Goal: Participate in discussion: Engage in conversation with other users on a specific topic

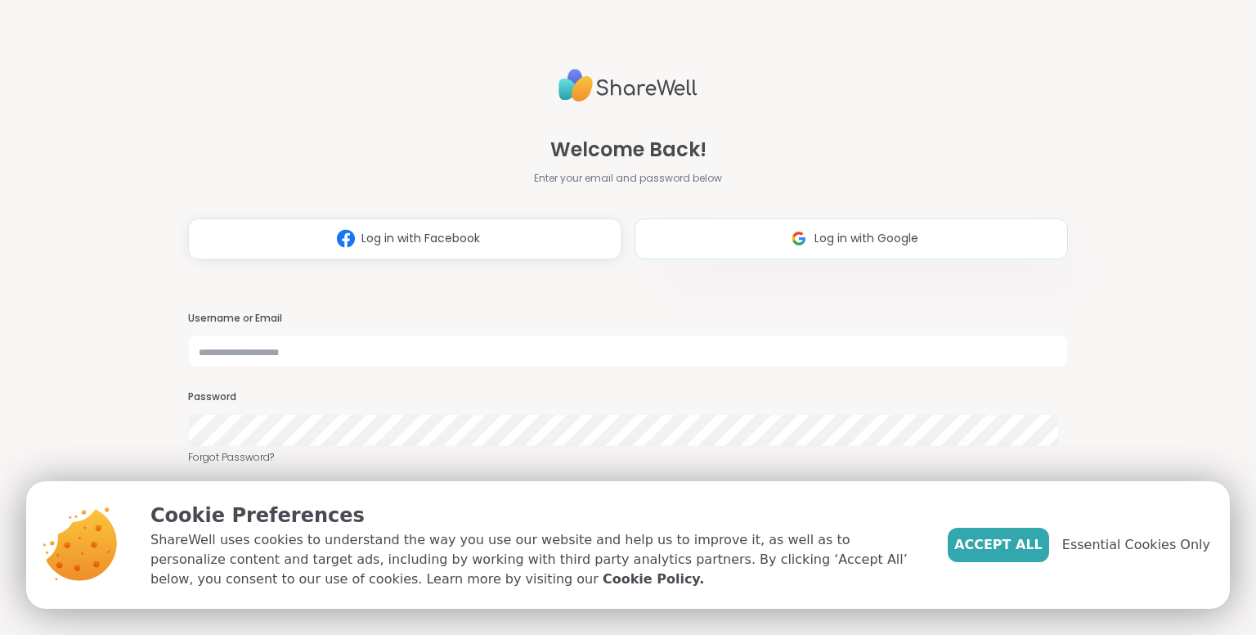
click at [814, 253] on button "Log in with Google" at bounding box center [851, 238] width 433 height 41
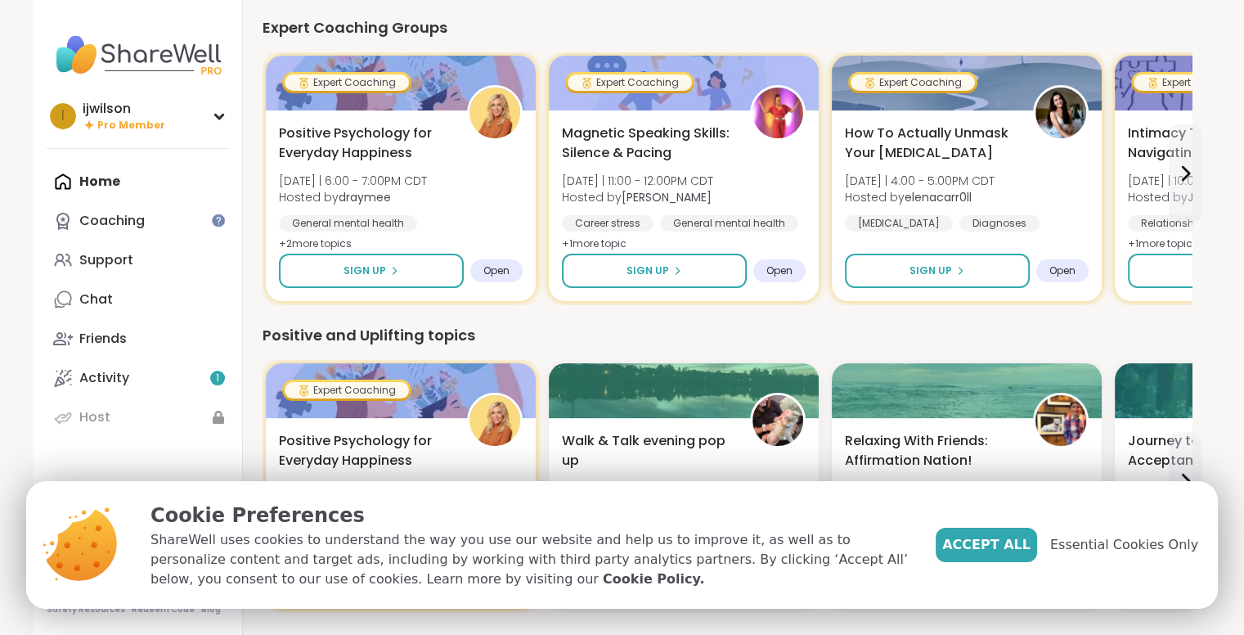
scroll to position [75, 0]
click at [124, 369] on div "Activity 1" at bounding box center [104, 378] width 50 height 18
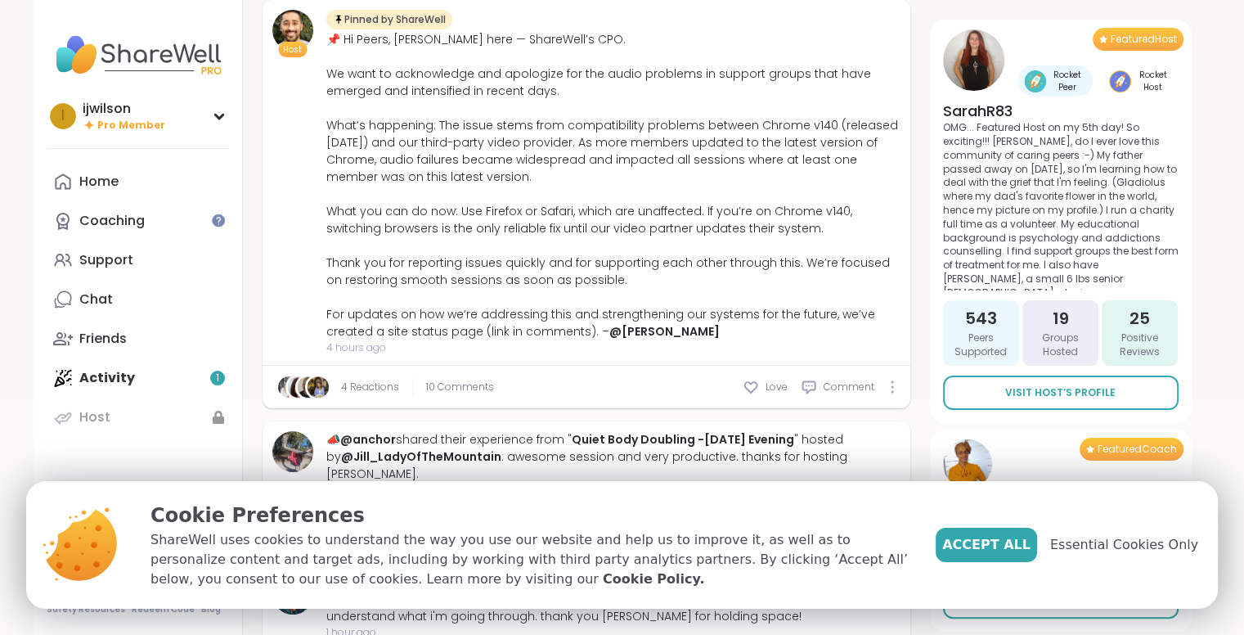
scroll to position [271, 0]
click at [1030, 539] on span "Accept All" at bounding box center [986, 545] width 88 height 20
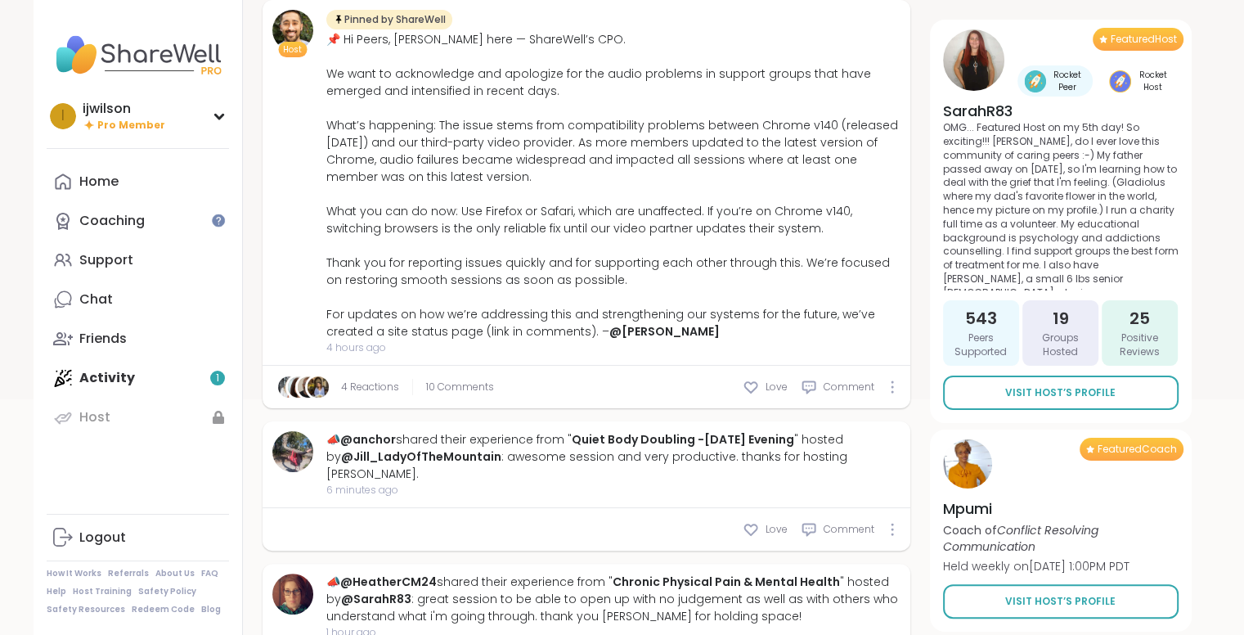
scroll to position [0, 0]
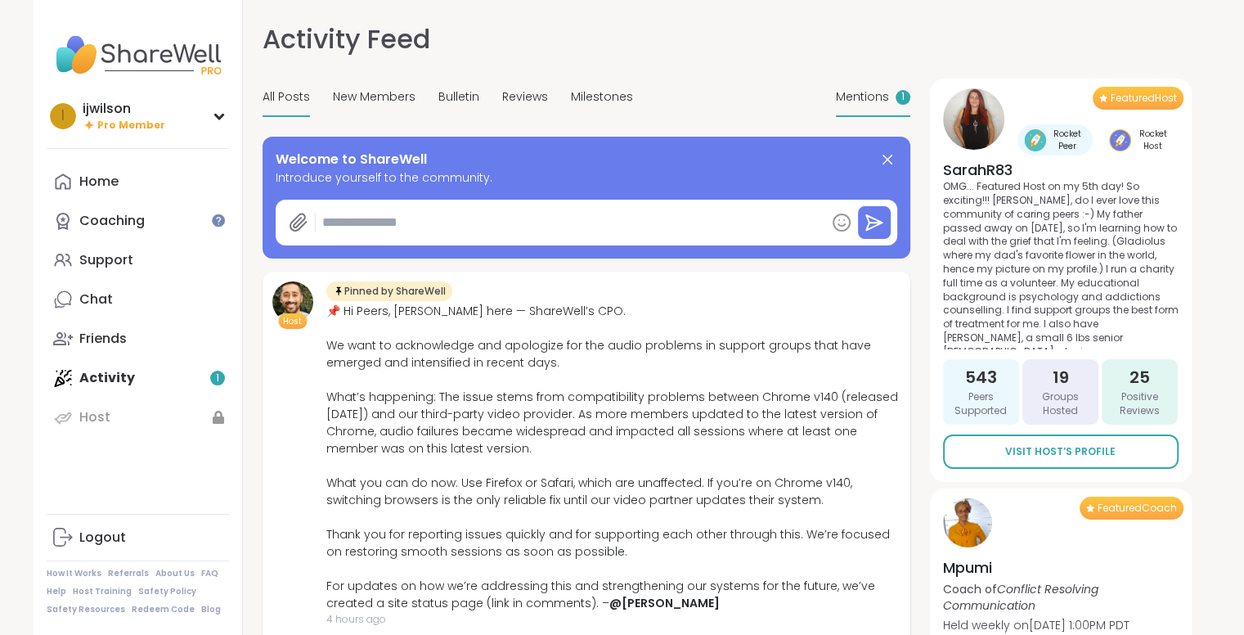
click at [849, 107] on div "Mentions 1" at bounding box center [873, 97] width 74 height 38
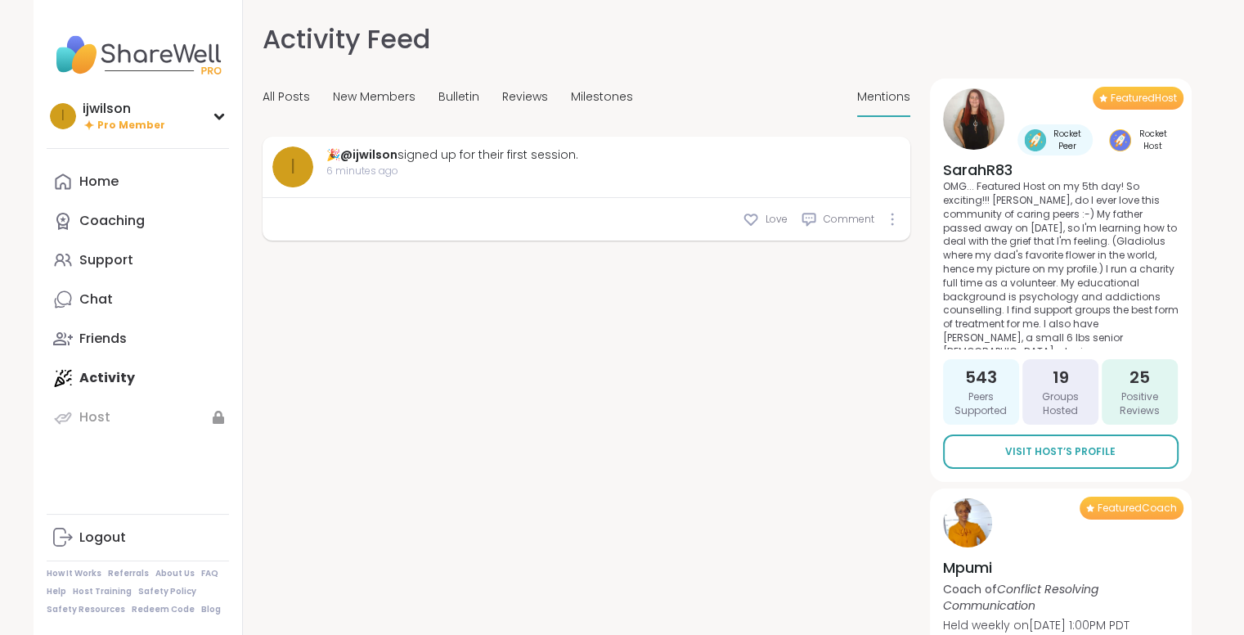
click at [518, 159] on div "🎉 @[PERSON_NAME] signed up for their first session." at bounding box center [452, 154] width 252 height 17
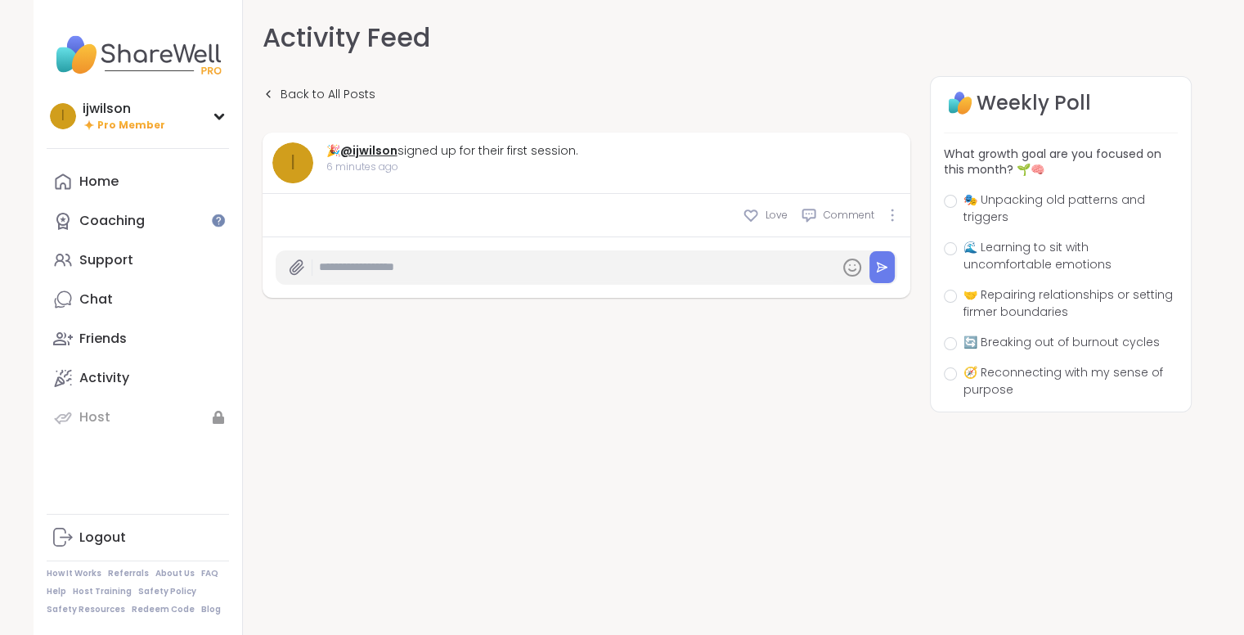
click at [352, 155] on link "@ijwilson" at bounding box center [368, 150] width 57 height 16
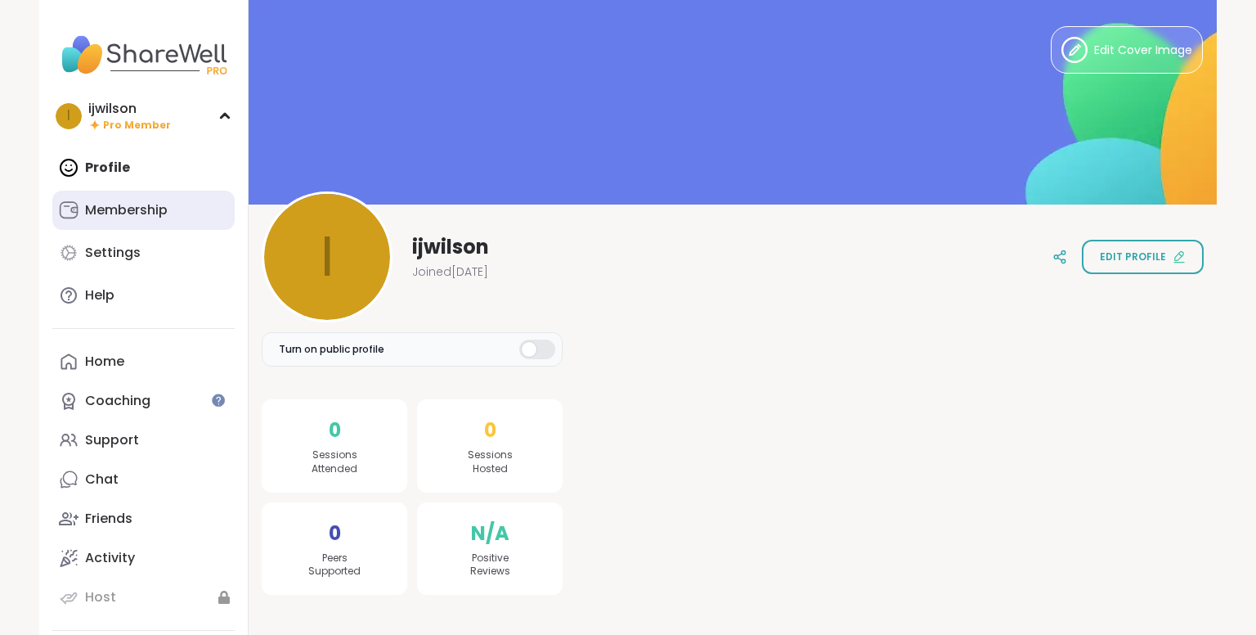
click at [156, 220] on link "Membership" at bounding box center [143, 210] width 182 height 39
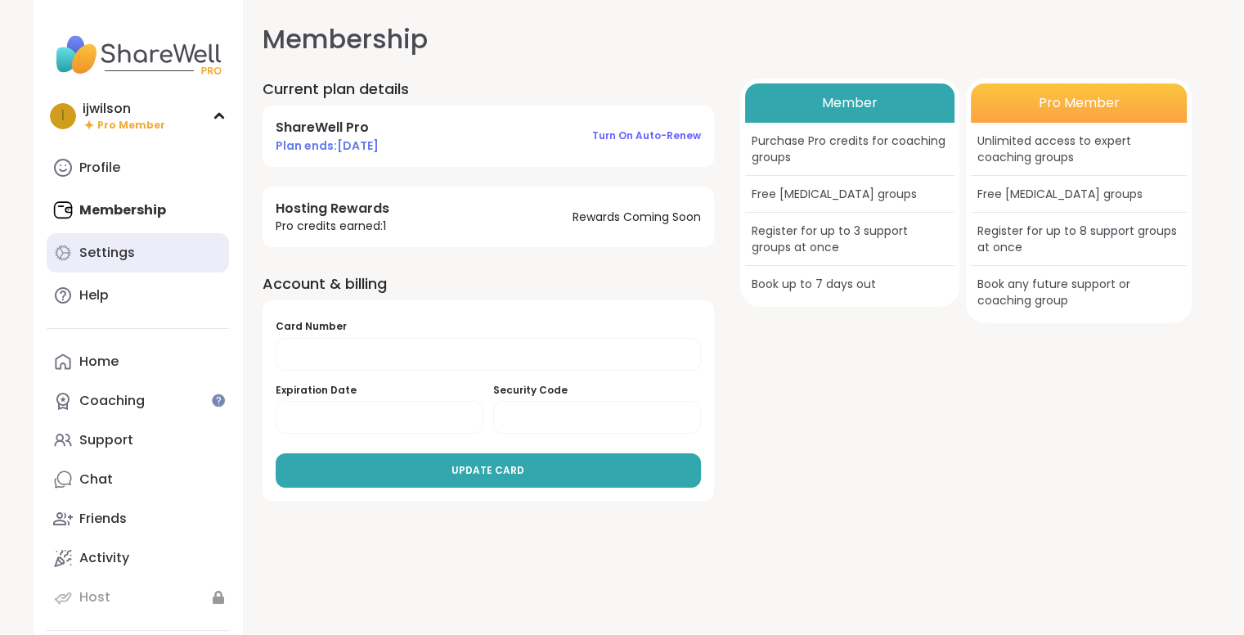
click at [163, 252] on link "Settings" at bounding box center [138, 252] width 182 height 39
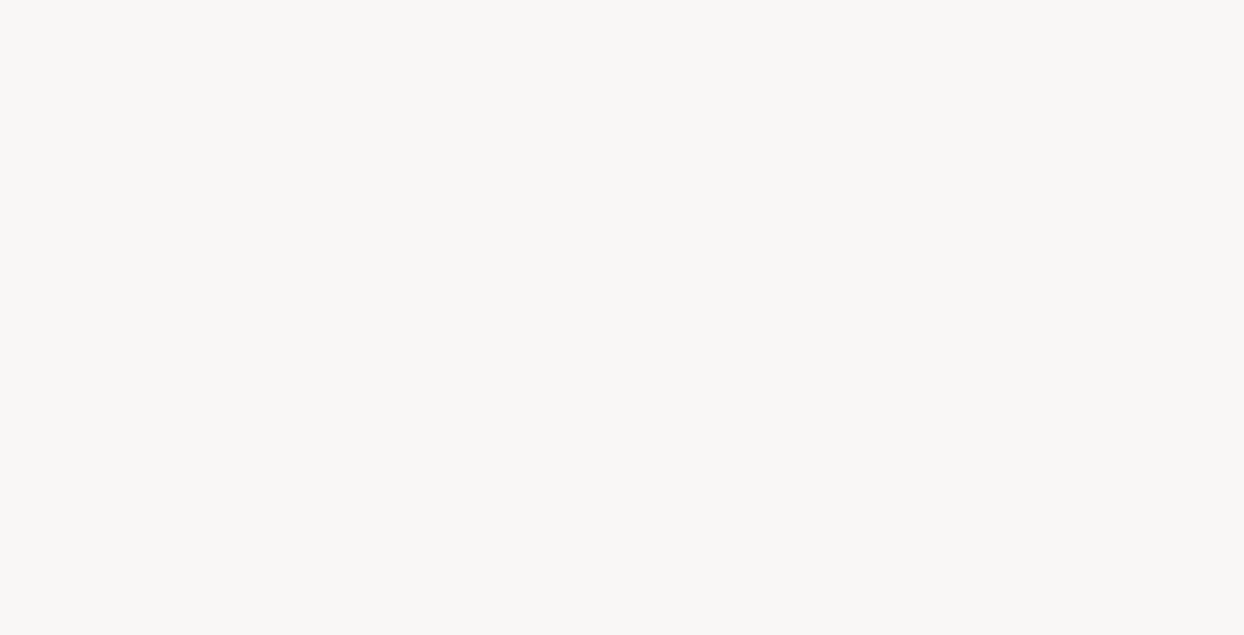
select select "**"
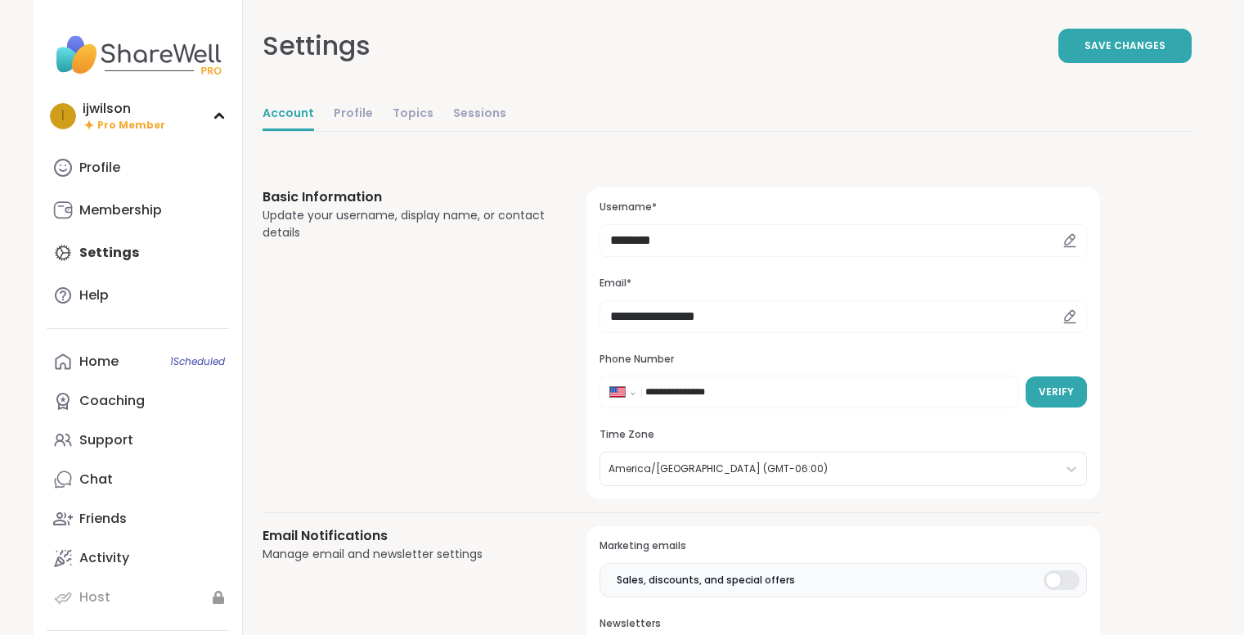
select select "**"
click at [111, 164] on div "Profile" at bounding box center [99, 168] width 41 height 18
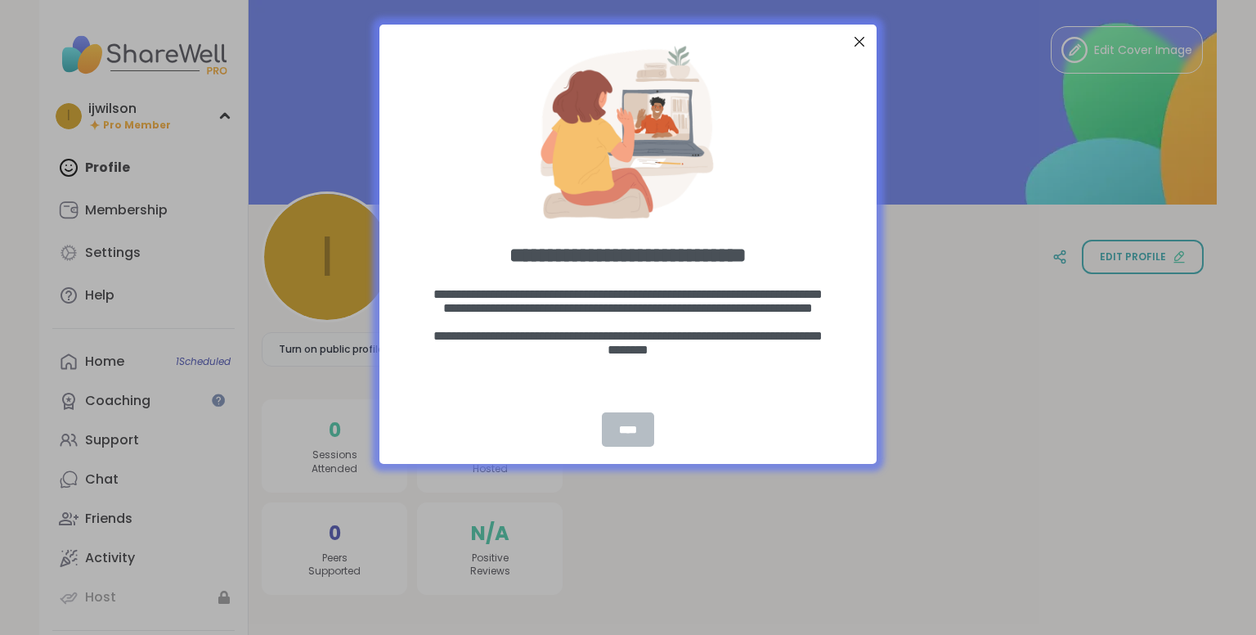
click at [626, 434] on div "****" at bounding box center [628, 429] width 52 height 34
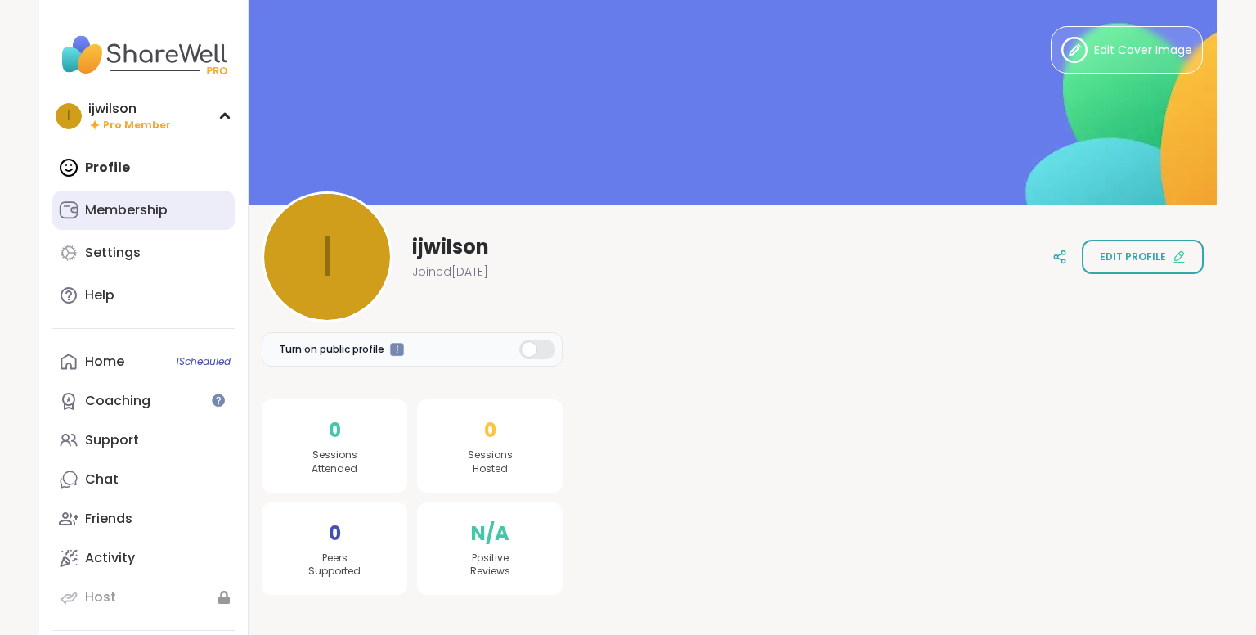
click at [137, 208] on div "Membership" at bounding box center [126, 210] width 83 height 18
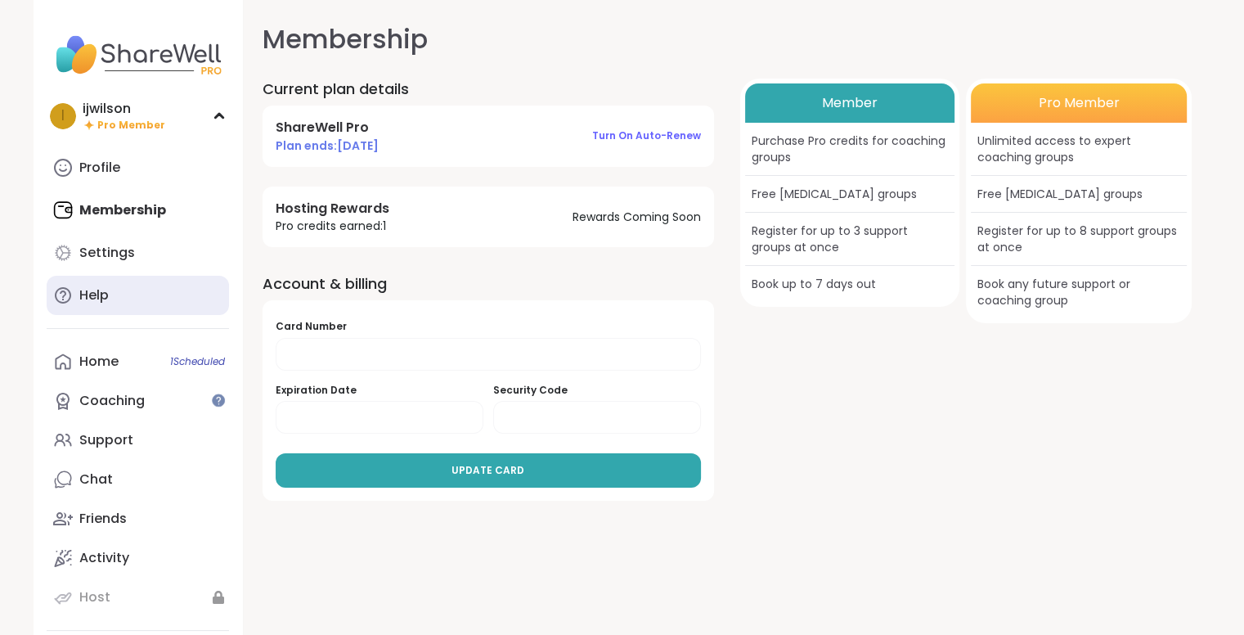
click at [123, 284] on link "Help" at bounding box center [138, 295] width 182 height 39
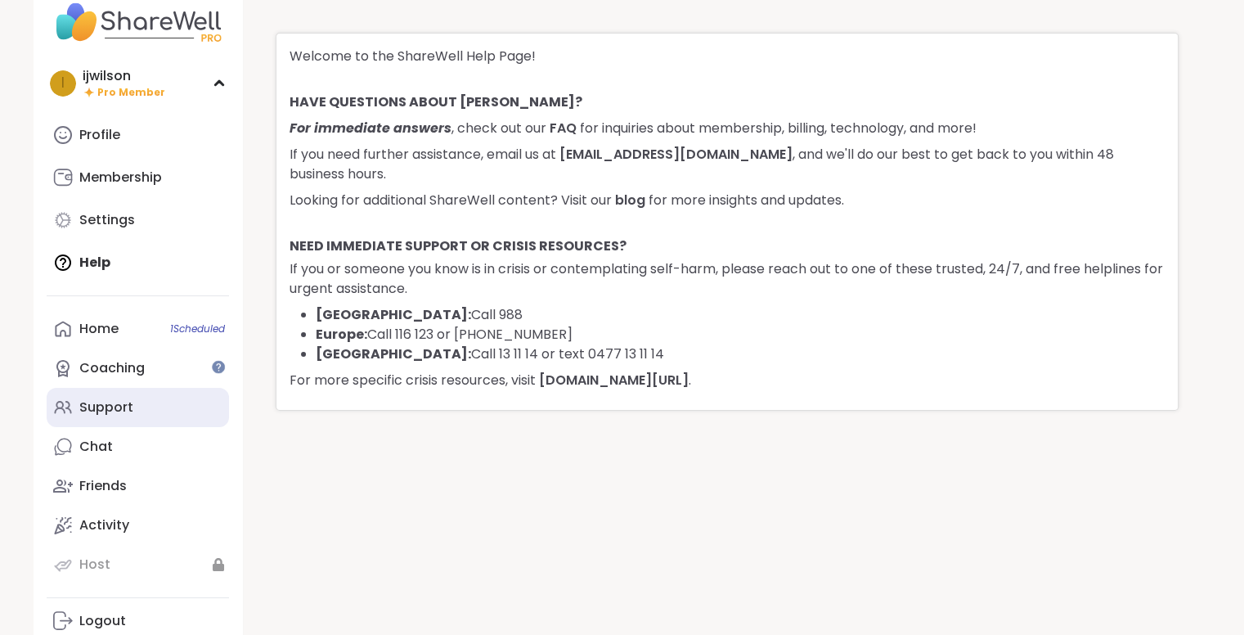
scroll to position [33, 0]
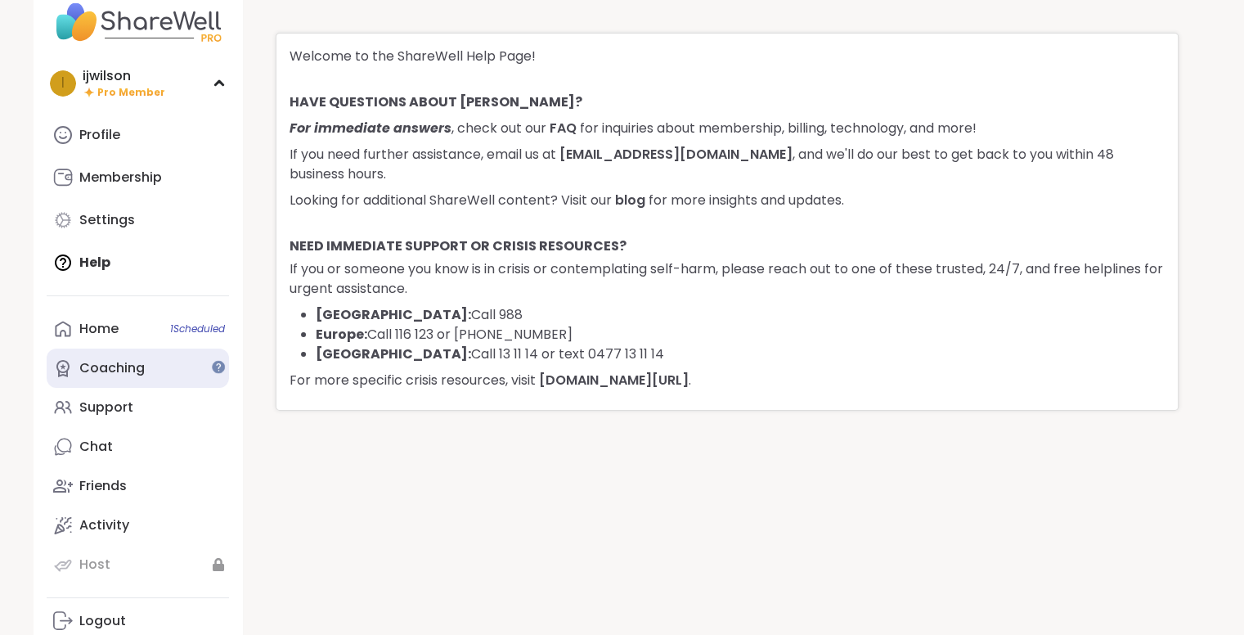
click at [114, 375] on div "Coaching" at bounding box center [111, 368] width 65 height 18
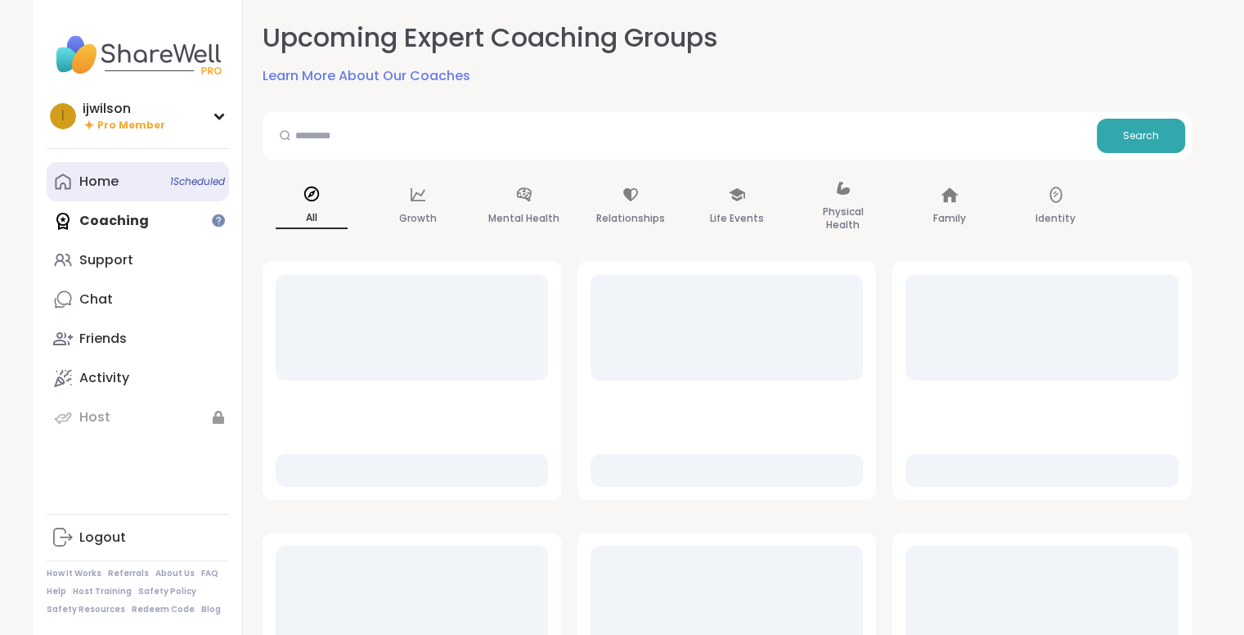
click at [123, 189] on link "Home 1 Scheduled" at bounding box center [138, 181] width 182 height 39
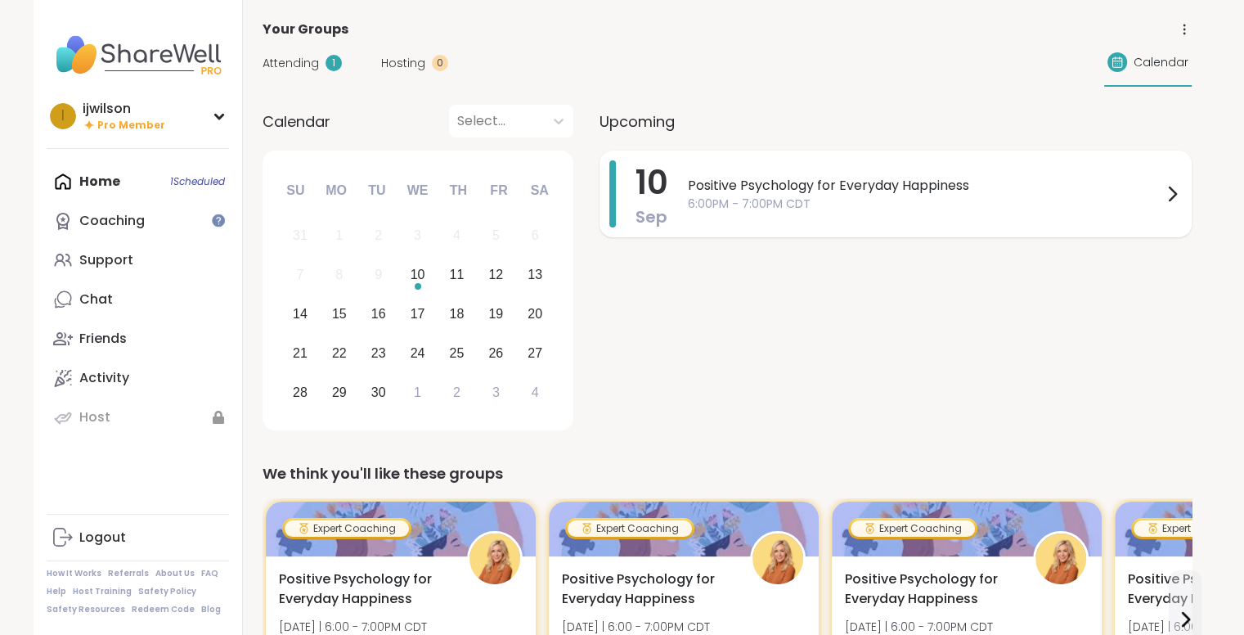
click at [886, 177] on span "Positive Psychology for Everyday Happiness" at bounding box center [925, 186] width 474 height 20
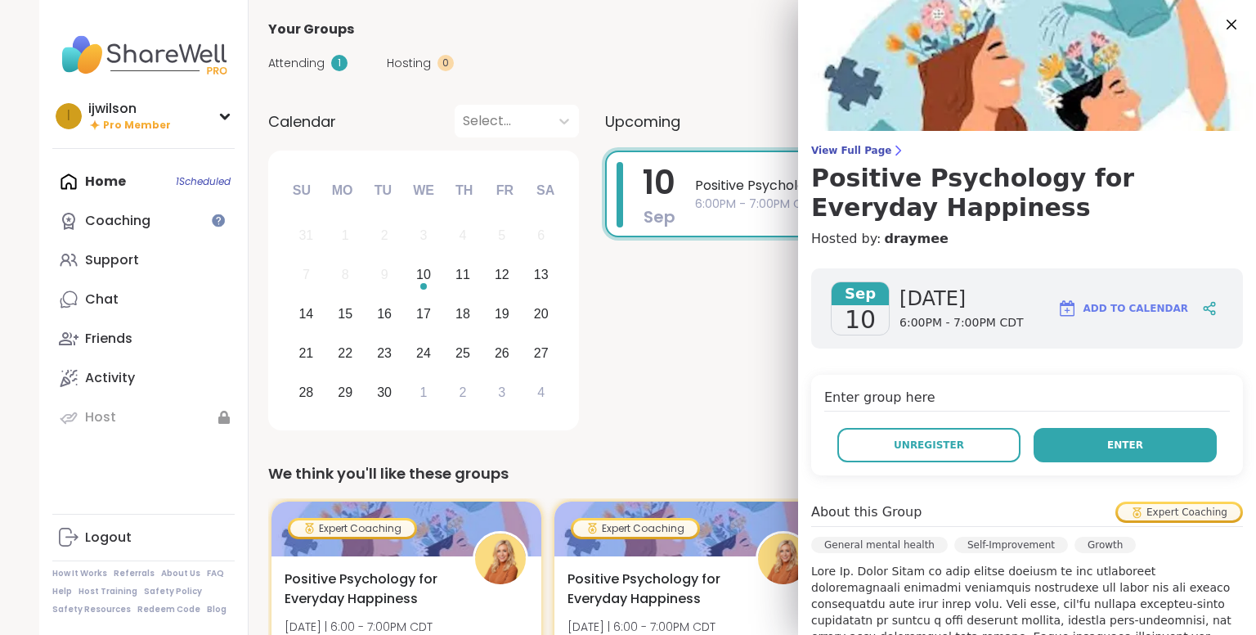
click at [1110, 454] on button "Enter" at bounding box center [1125, 445] width 183 height 34
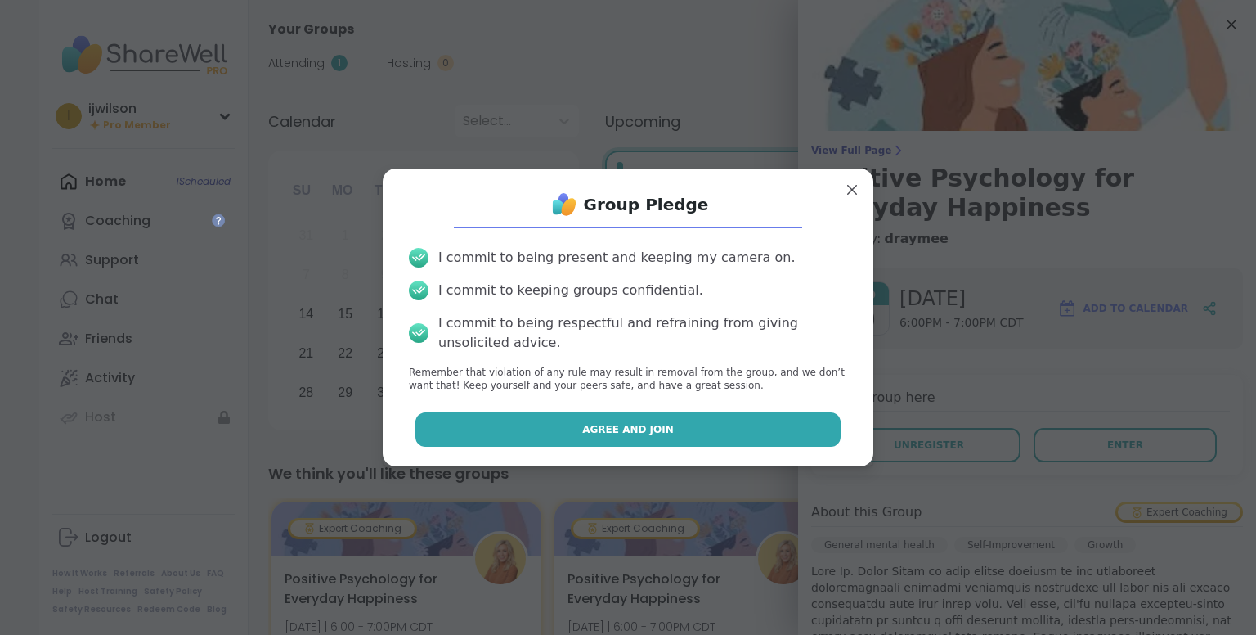
click at [805, 435] on button "Agree and Join" at bounding box center [628, 429] width 426 height 34
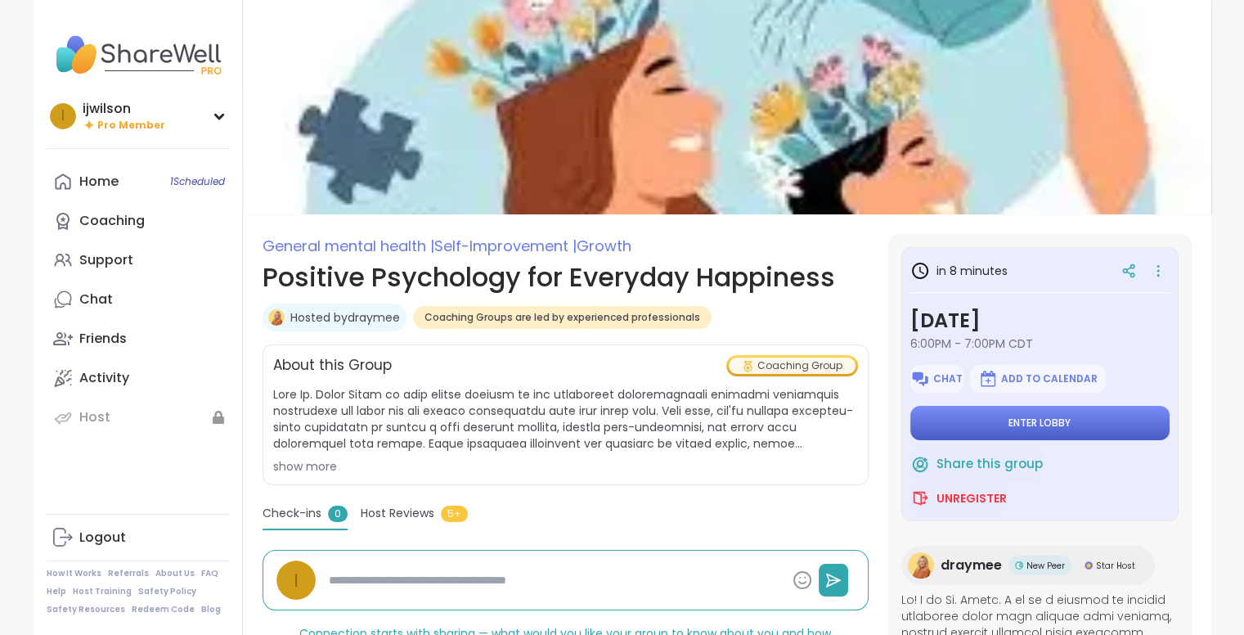
click at [967, 422] on button "Enter lobby" at bounding box center [1039, 423] width 259 height 34
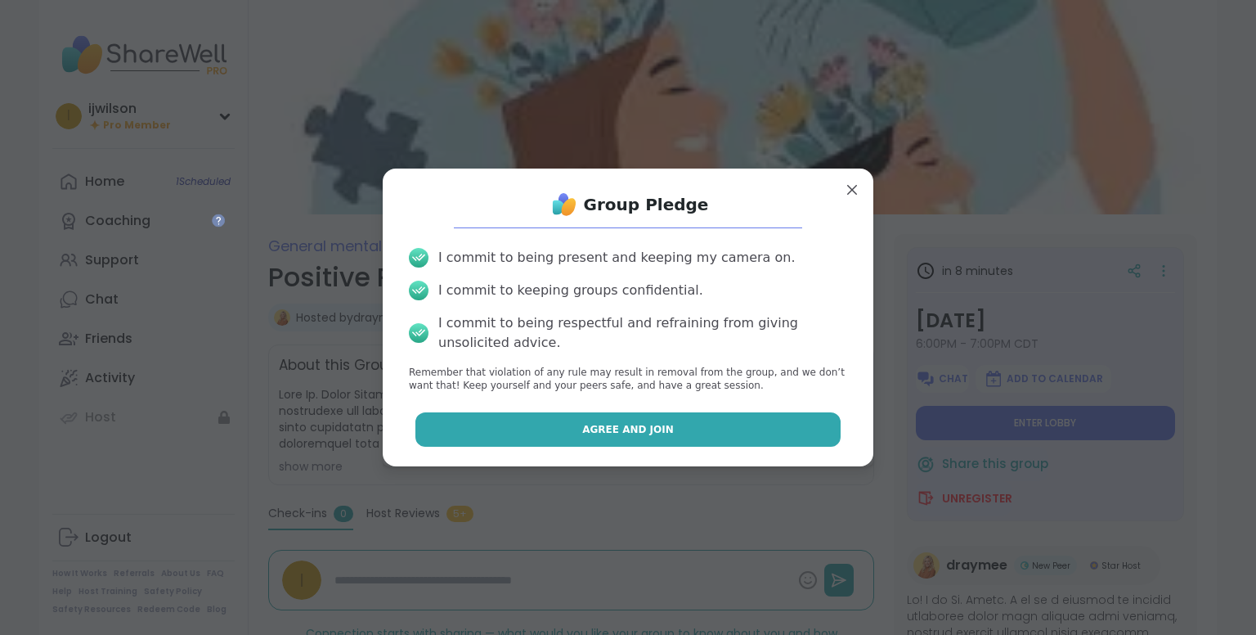
click at [756, 431] on button "Agree and Join" at bounding box center [628, 429] width 426 height 34
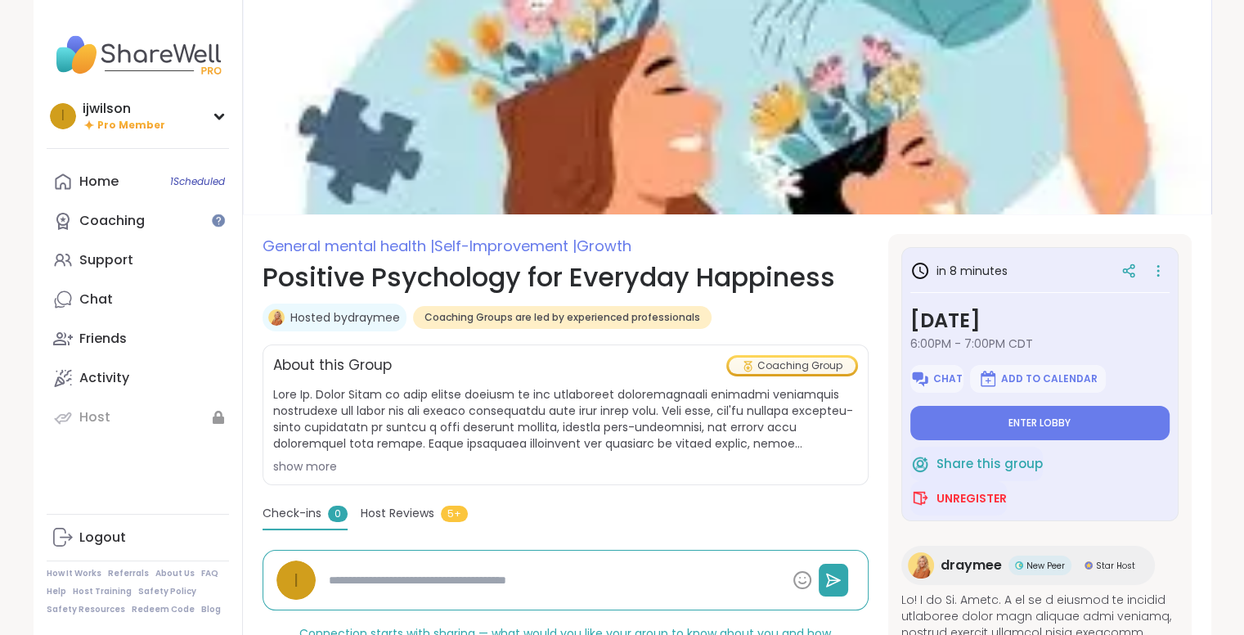
type textarea "*"
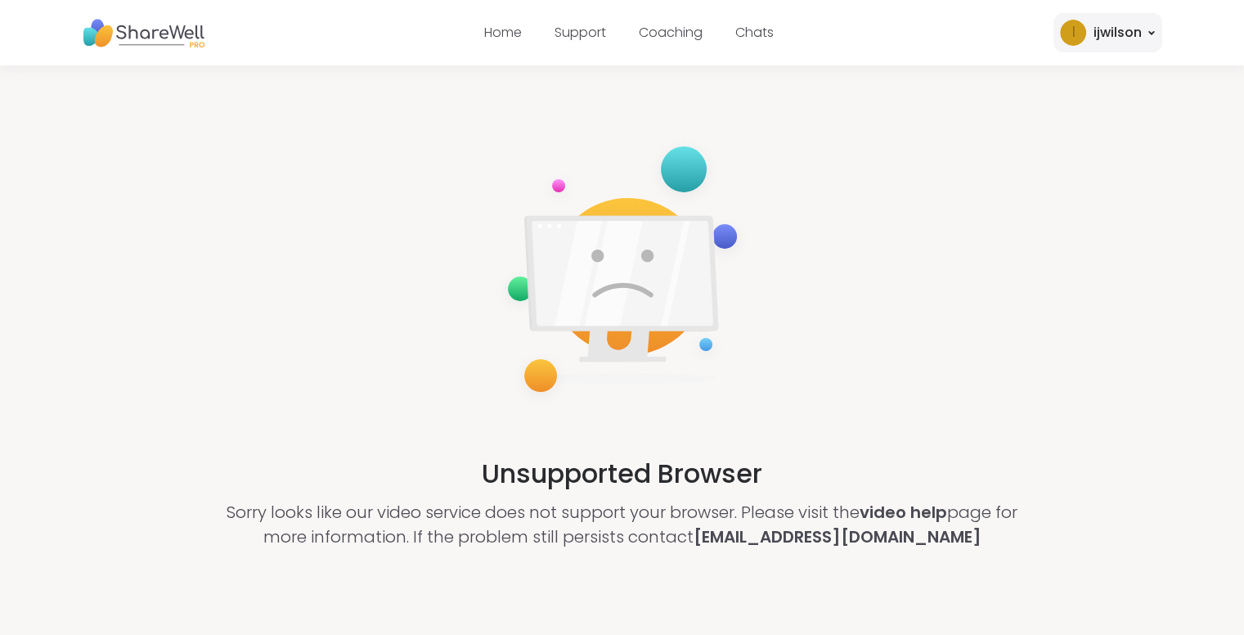
click at [432, 148] on div "Unsupported Browser Sorry looks like our video service does not support your br…" at bounding box center [622, 341] width 1244 height 553
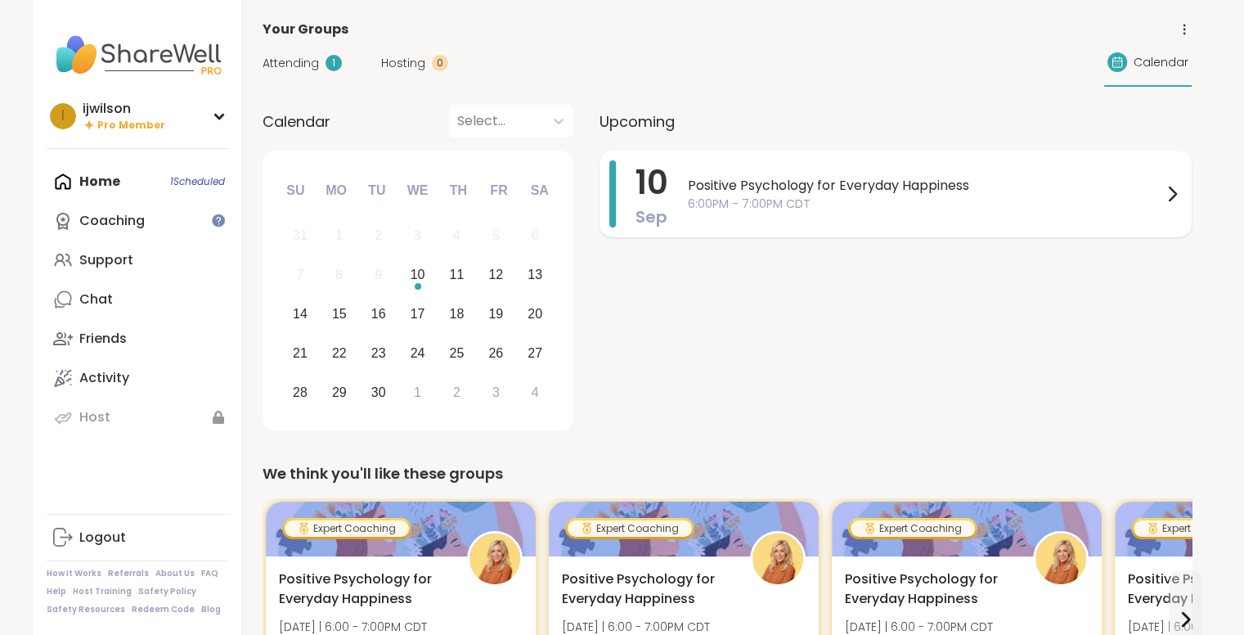
click at [684, 199] on div "[DATE] Positive Psychology for Everyday Happiness 6:00PM - 7:00PM CDT" at bounding box center [895, 193] width 592 height 87
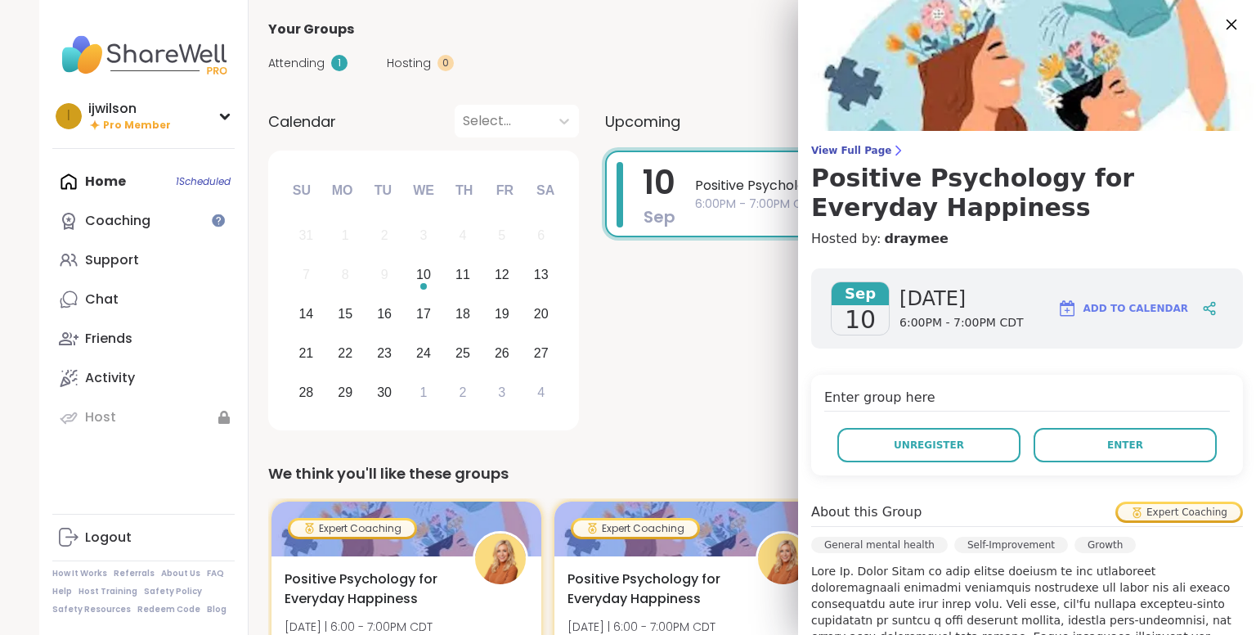
click at [1227, 28] on icon at bounding box center [1232, 25] width 11 height 11
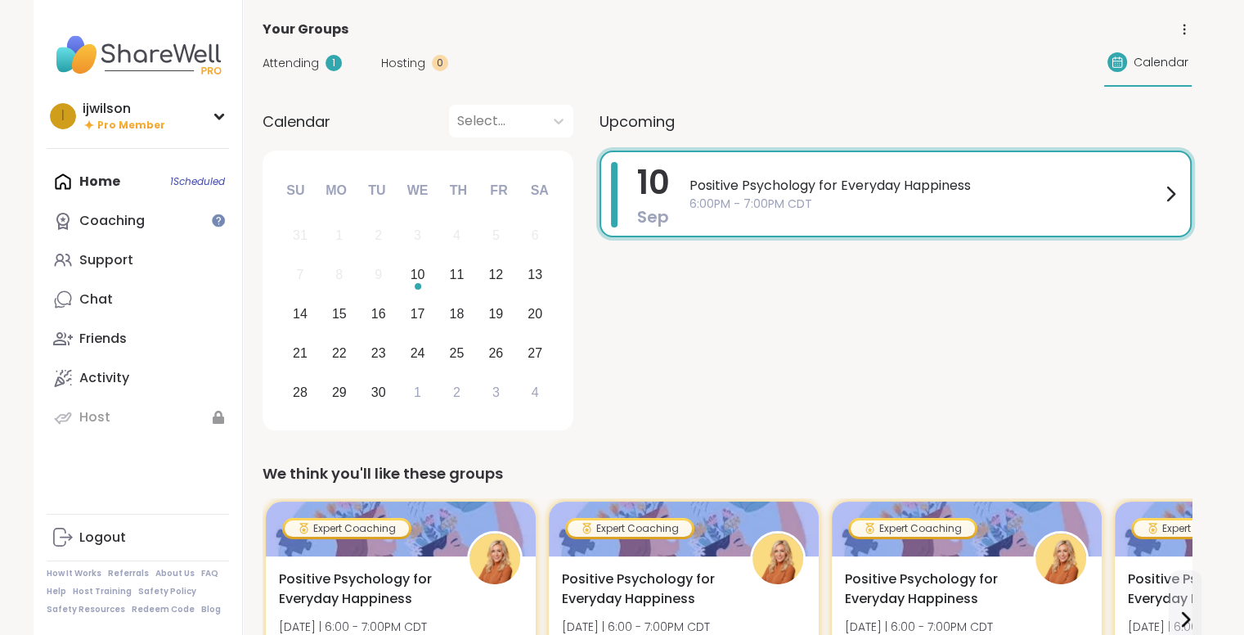
click at [1178, 188] on icon at bounding box center [1170, 194] width 20 height 20
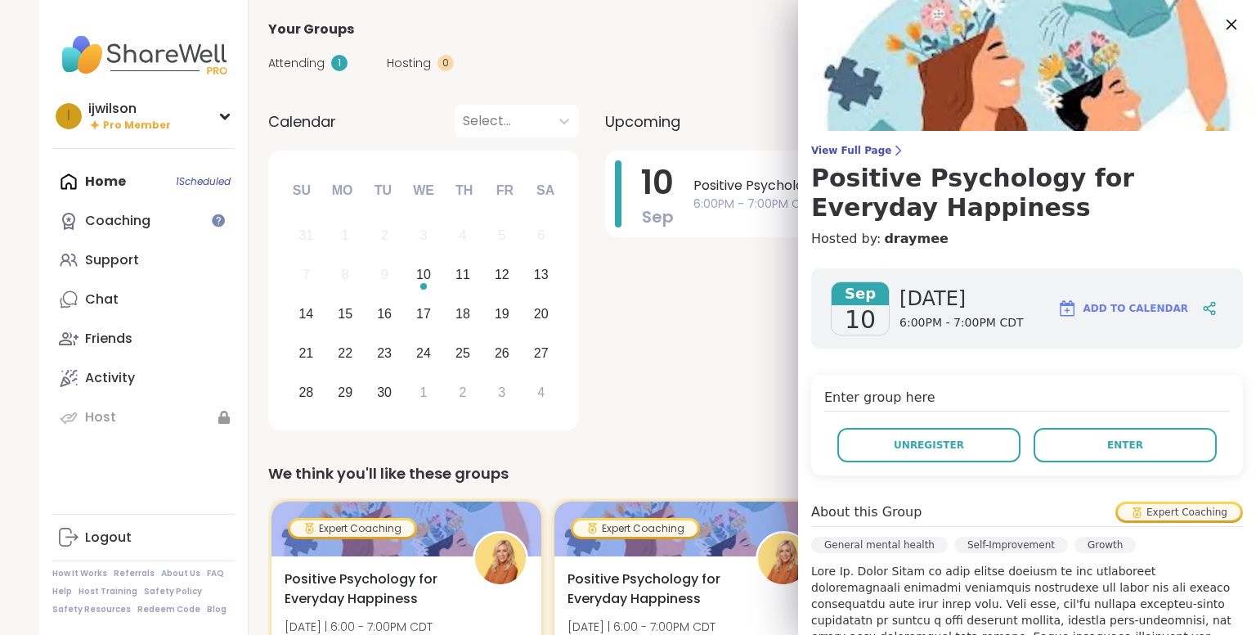
click at [1227, 28] on icon at bounding box center [1232, 25] width 11 height 11
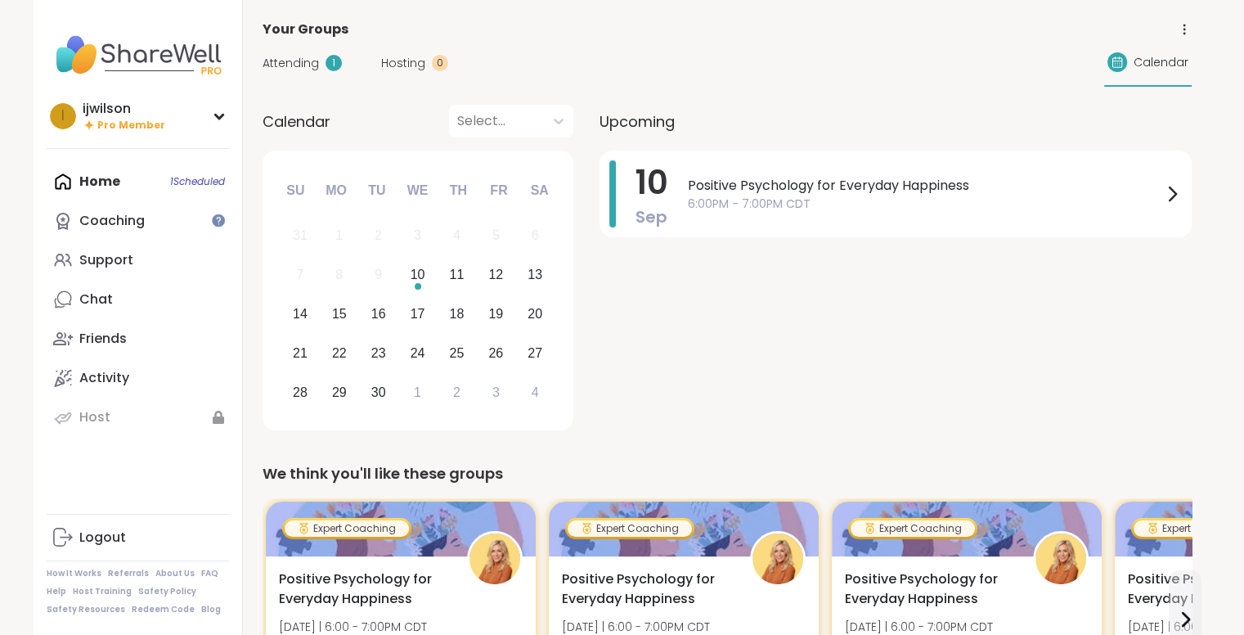
click at [314, 66] on span "Attending" at bounding box center [290, 63] width 56 height 17
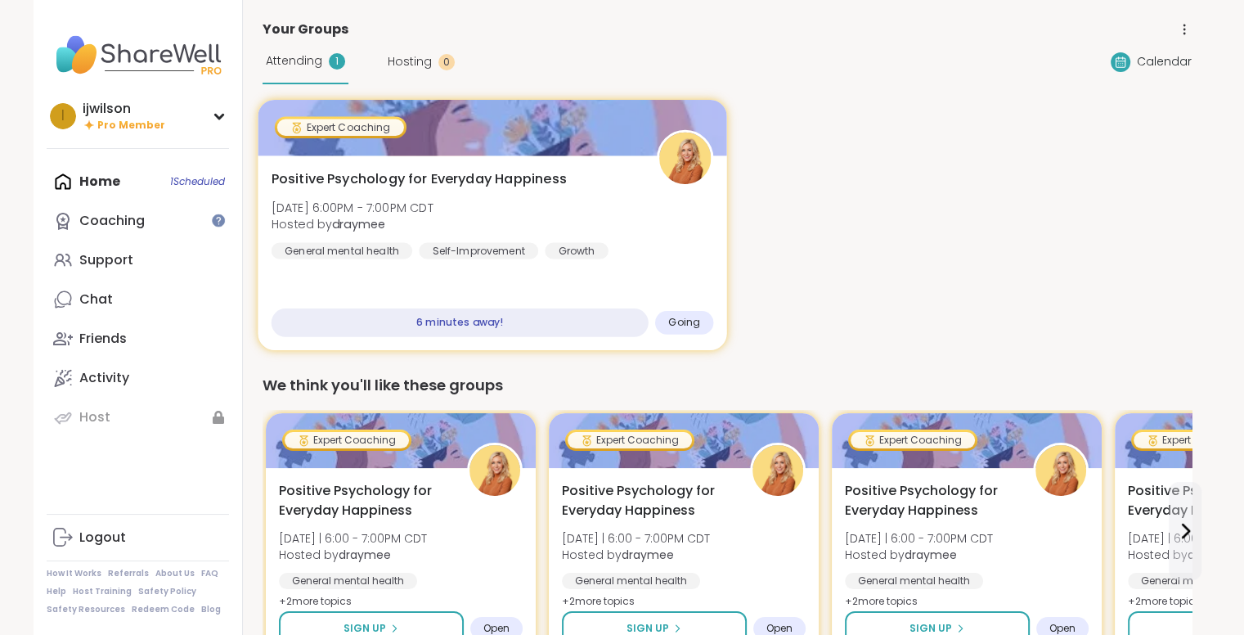
click at [507, 191] on div "Positive Psychology for Everyday Happiness Wed, Sep 10 | 6:00PM - 7:00PM CDT Ho…" at bounding box center [492, 214] width 442 height 90
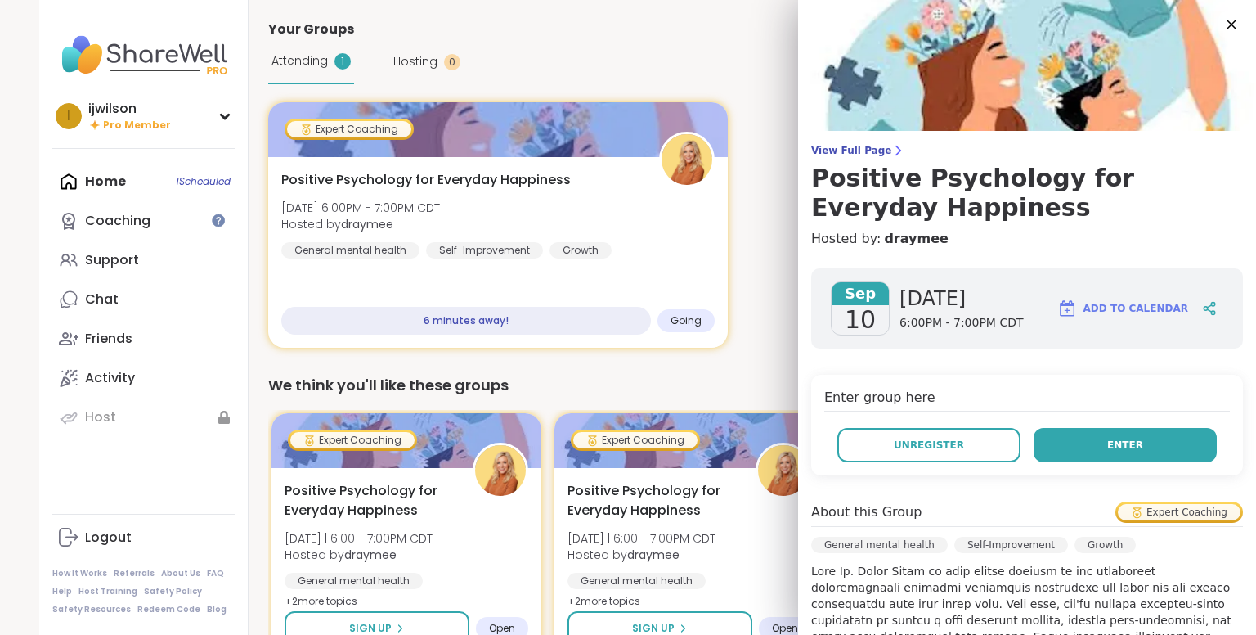
click at [1107, 448] on span "Enter" at bounding box center [1125, 444] width 36 height 15
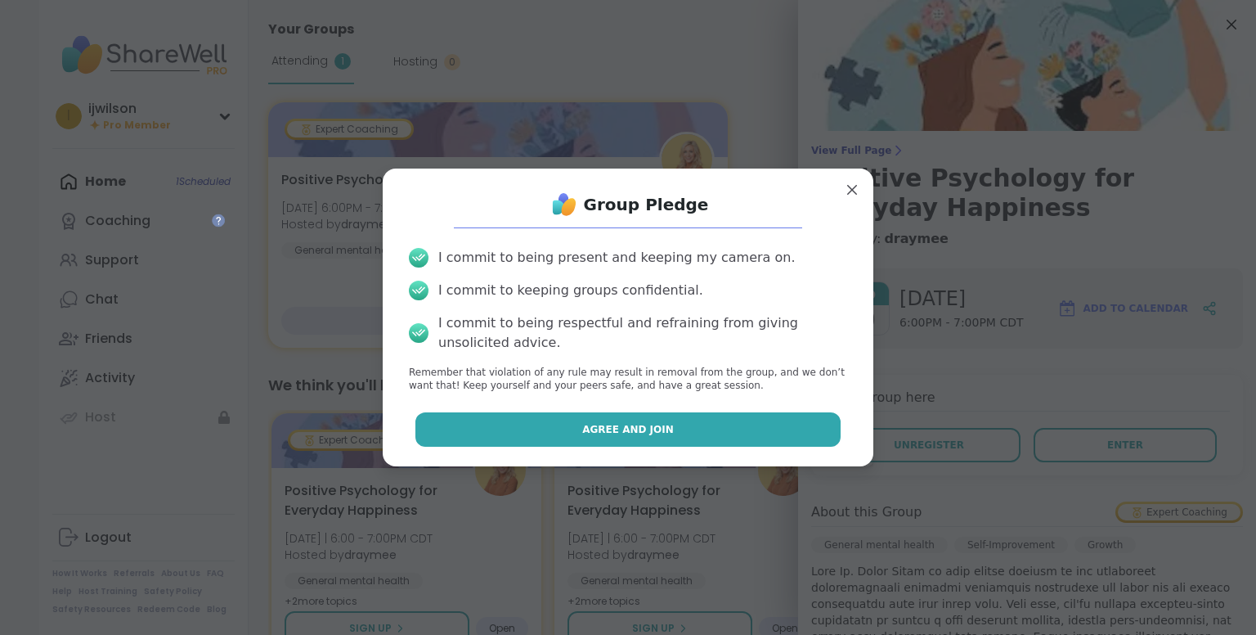
click at [761, 419] on button "Agree and Join" at bounding box center [628, 429] width 426 height 34
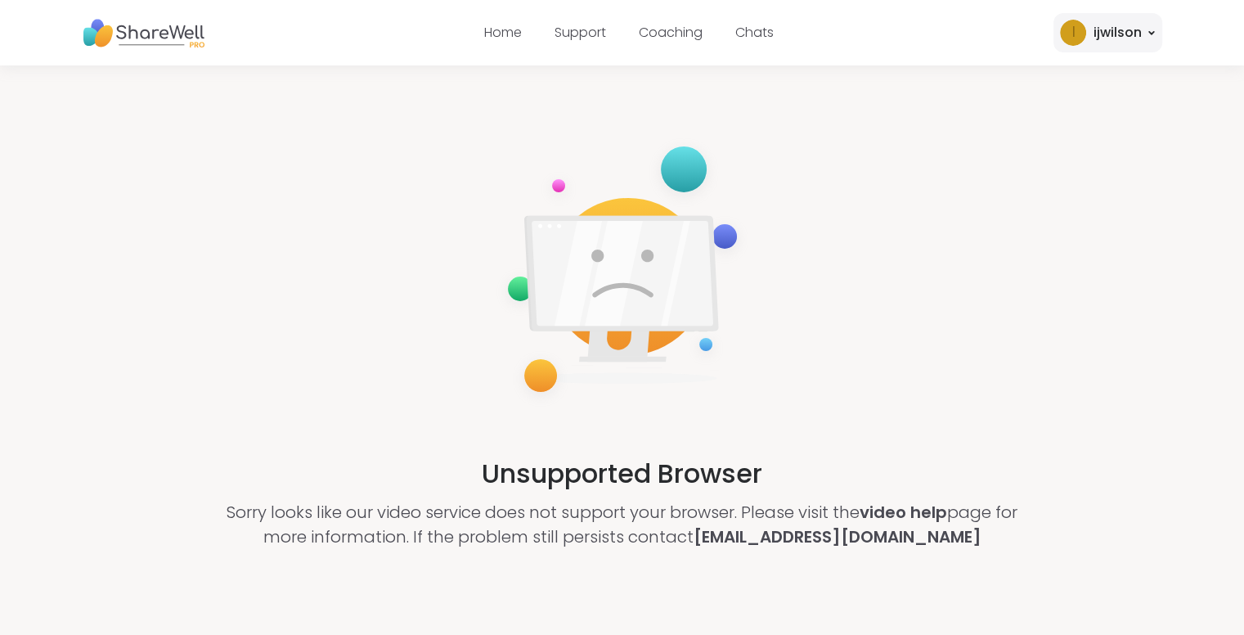
click at [1109, 21] on div "i ijwilson" at bounding box center [1107, 32] width 109 height 39
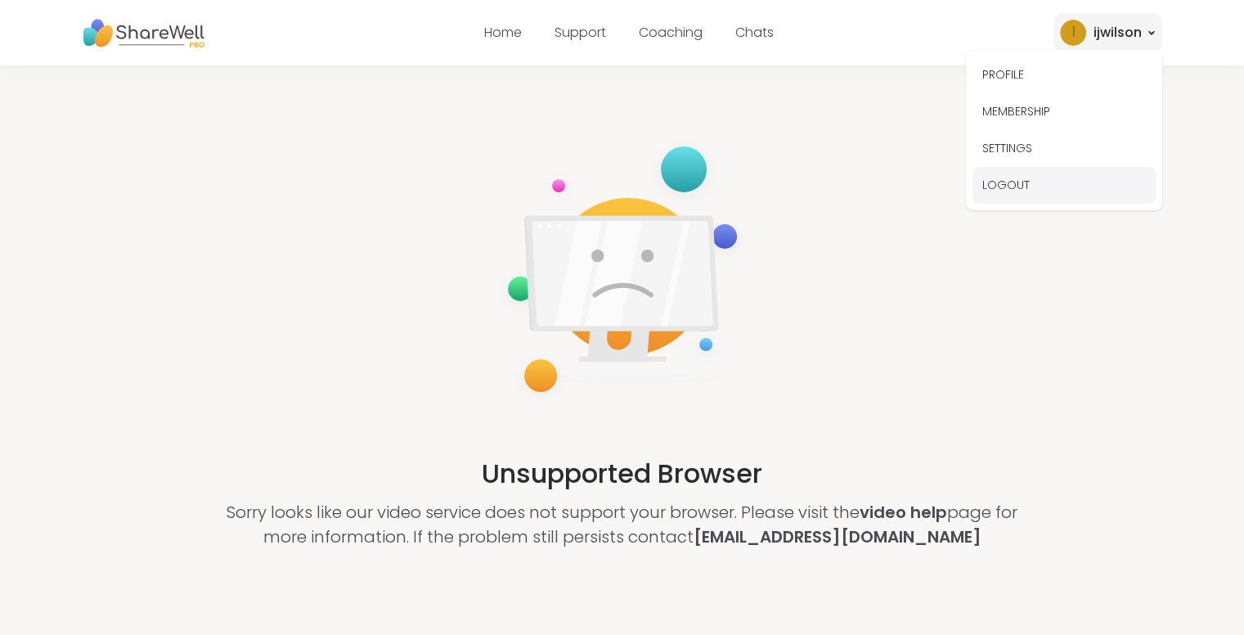
click at [1040, 183] on button "LOGOUT" at bounding box center [1063, 185] width 183 height 37
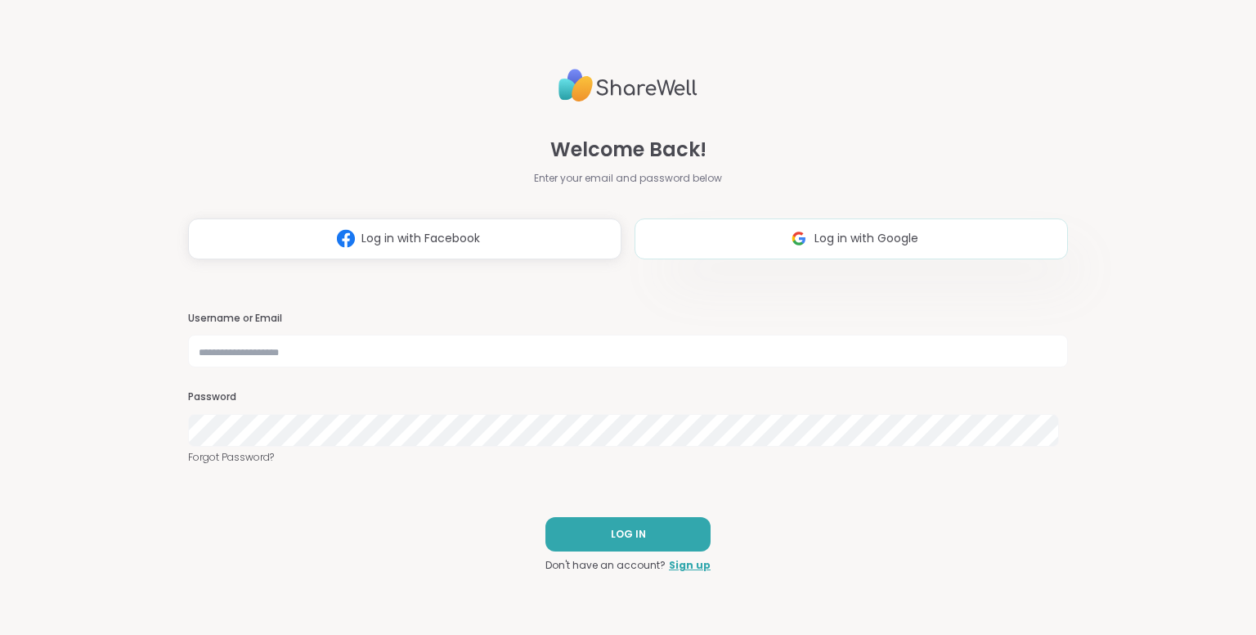
click at [785, 253] on img at bounding box center [798, 238] width 31 height 30
